Goal: Task Accomplishment & Management: Use online tool/utility

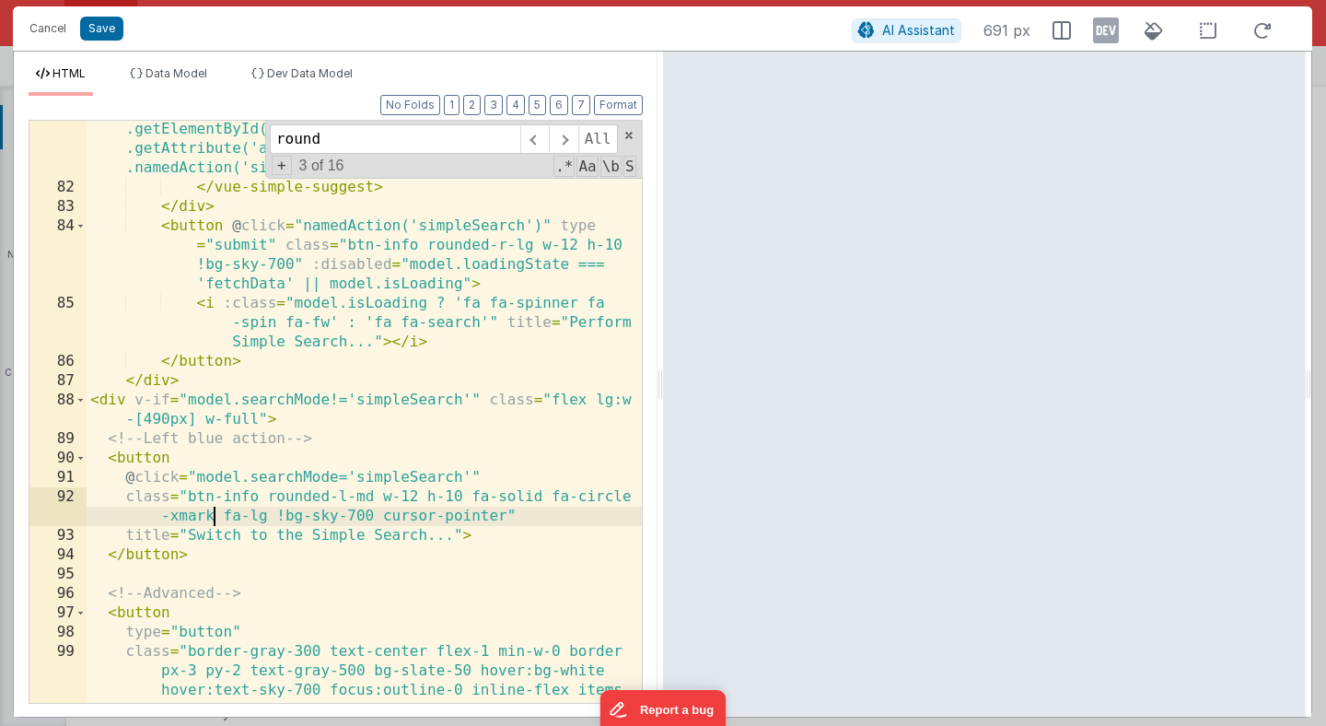
scroll to position [1418, 0]
click at [92, 34] on button "Save" at bounding box center [101, 29] width 43 height 24
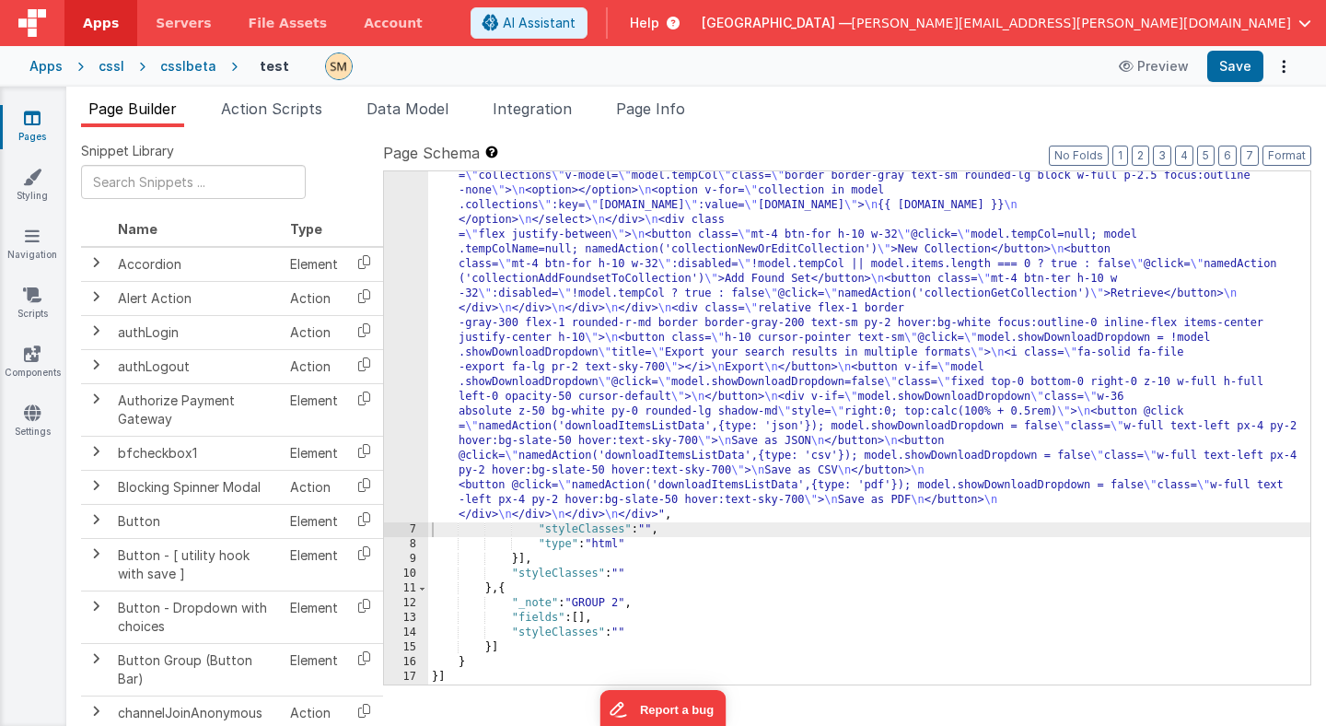
click at [179, 64] on div "csslbeta" at bounding box center [188, 66] width 56 height 18
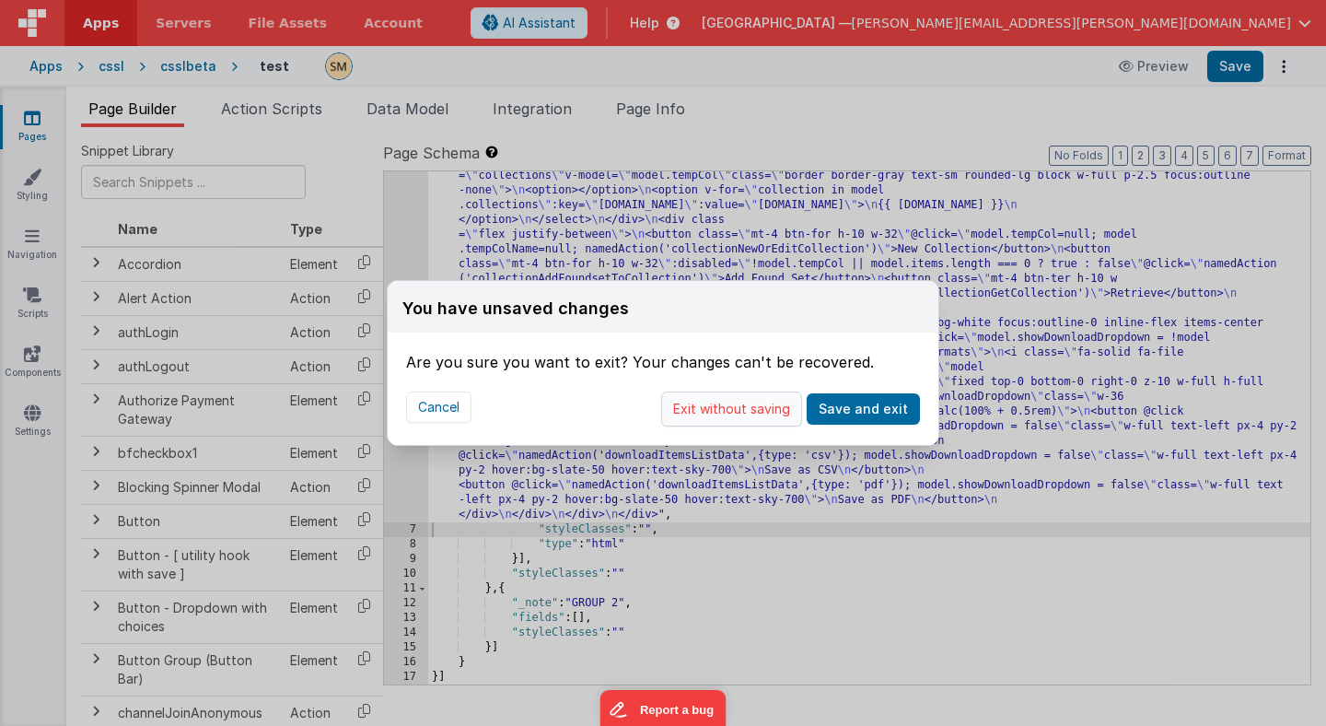
click at [744, 409] on button "Exit without saving" at bounding box center [731, 408] width 141 height 35
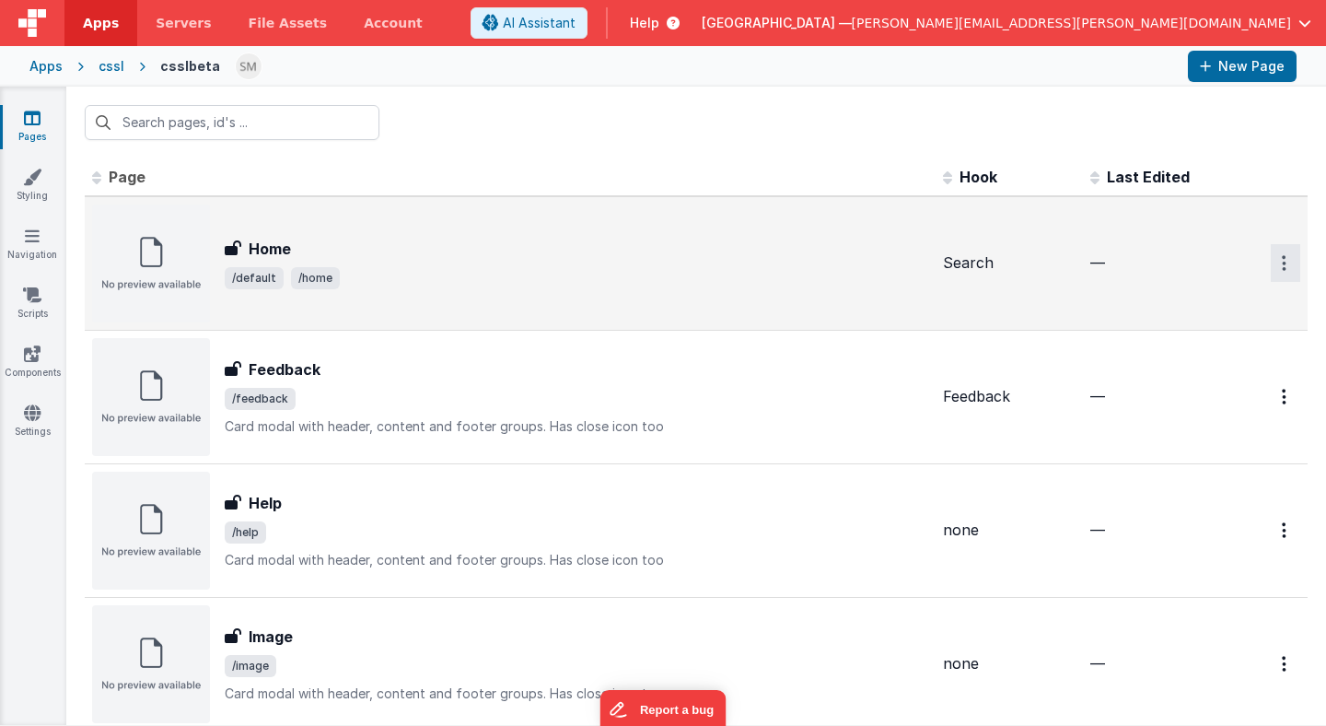
click at [1282, 266] on icon "Options" at bounding box center [1284, 263] width 5 height 16
click at [1189, 339] on link "Preview" at bounding box center [1220, 338] width 162 height 33
click at [1282, 267] on icon "Options" at bounding box center [1284, 263] width 5 height 16
click at [1194, 311] on link "Legacy Editor" at bounding box center [1220, 305] width 162 height 33
